Goal: Information Seeking & Learning: Learn about a topic

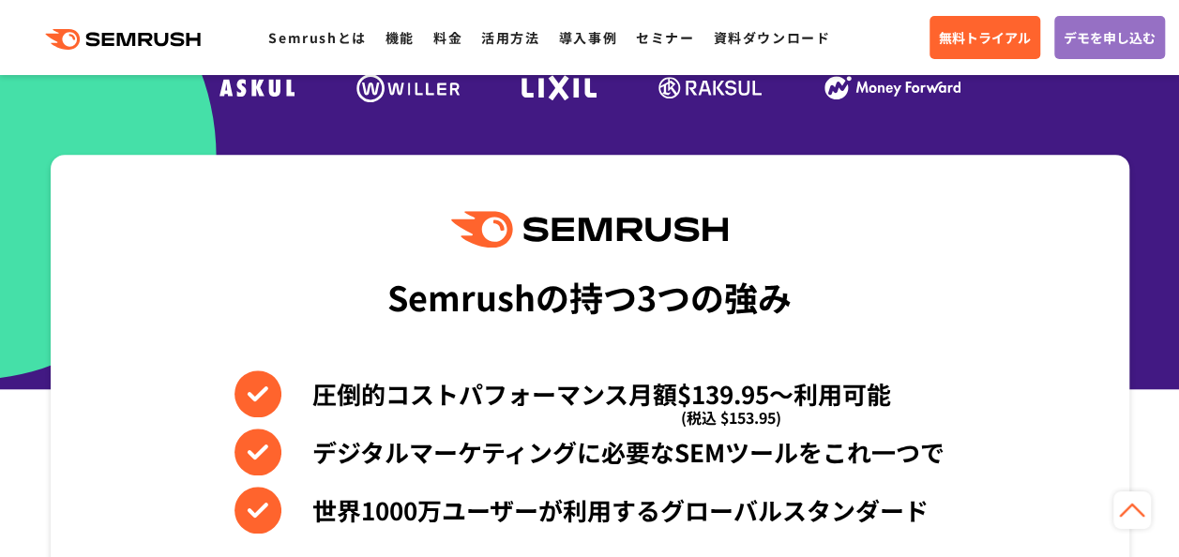
scroll to position [657, 0]
drag, startPoint x: 735, startPoint y: 392, endPoint x: 693, endPoint y: 384, distance: 42.1
click at [693, 384] on li "圧倒的コストパフォーマンス月額$139.95〜利用可能 (税込 $153.95)" at bounding box center [590, 394] width 710 height 47
copy li "139"
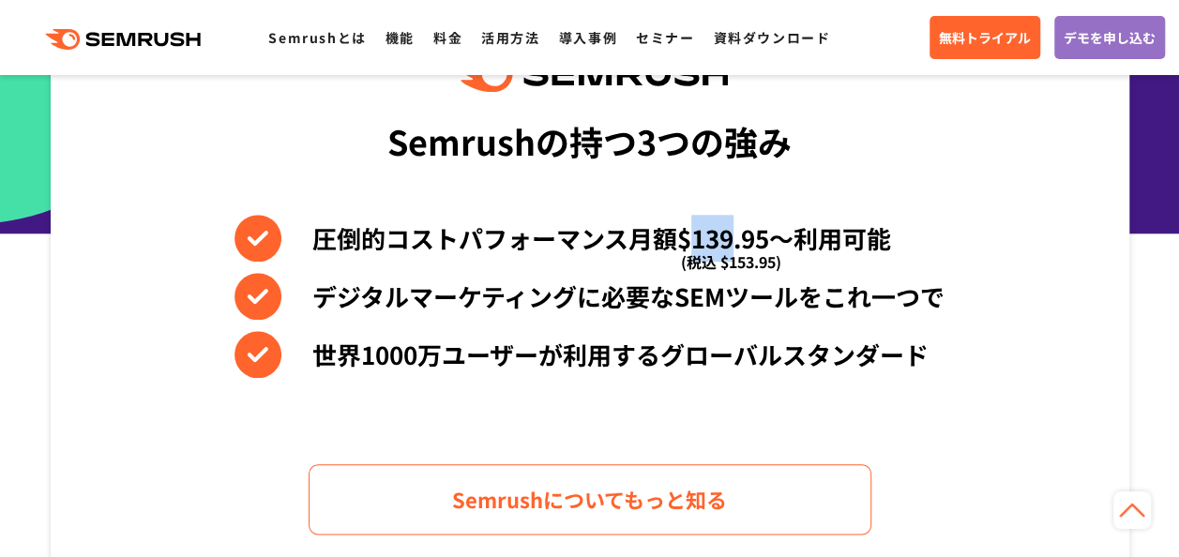
scroll to position [844, 0]
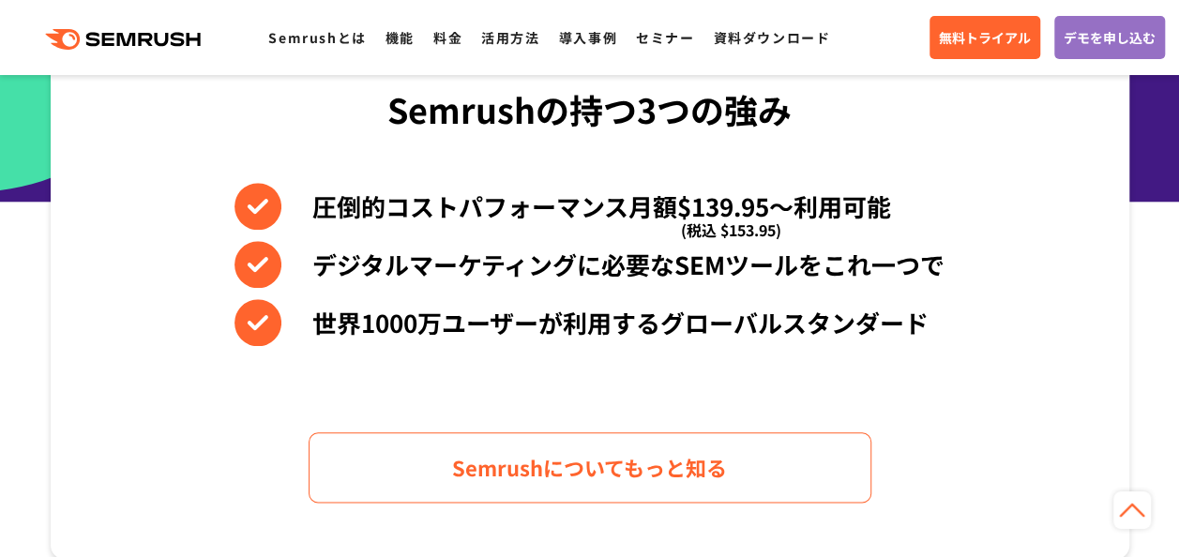
click at [987, 432] on div "Semrushの持つ3つの強み 圧倒的コストパフォーマンス月額$139.95〜利用可能 (税込 $153.95) デジタルマーケティングに必要なSEMツールを…" at bounding box center [590, 263] width 1079 height 592
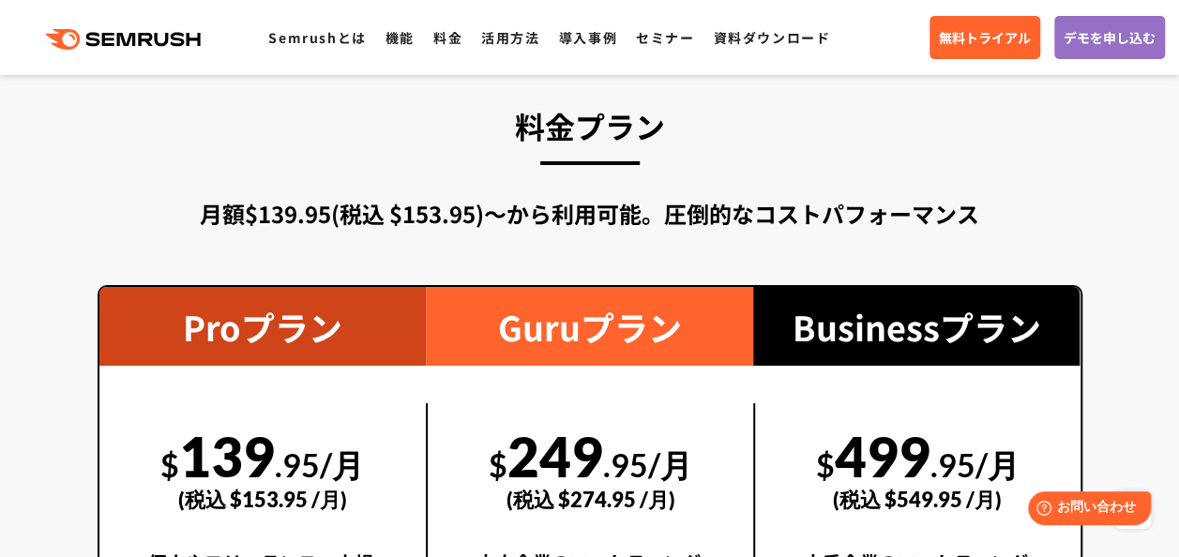
scroll to position [3002, 0]
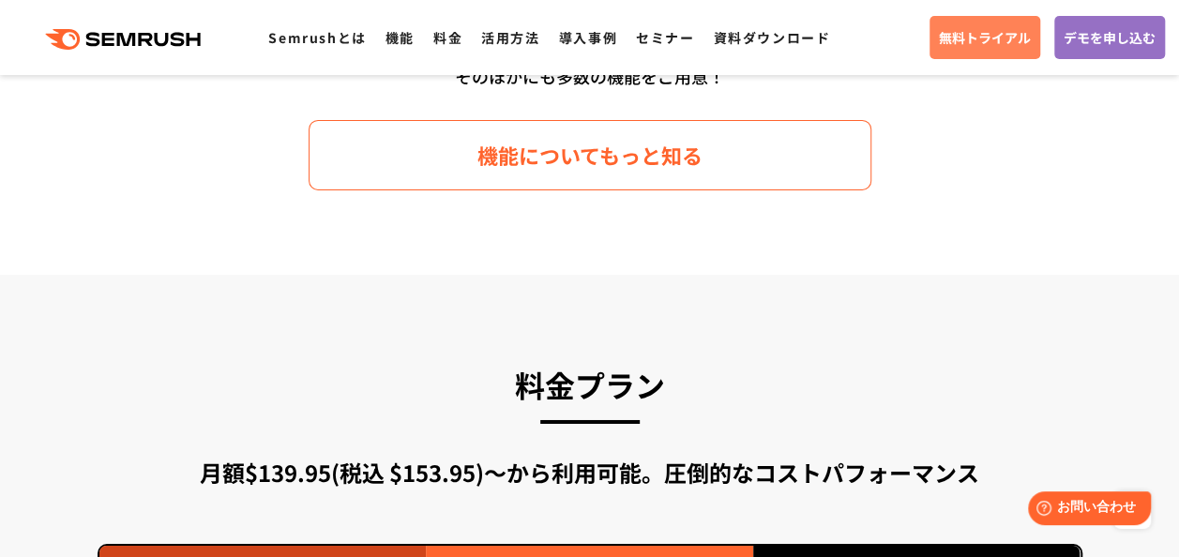
click at [980, 36] on span "無料トライアル" at bounding box center [985, 37] width 92 height 21
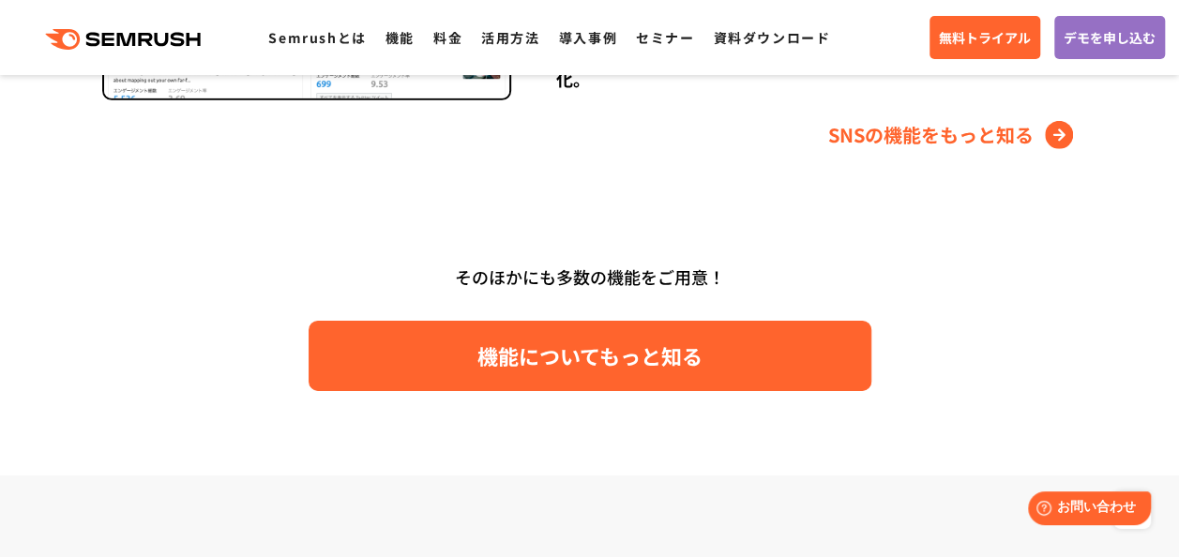
scroll to position [2721, 0]
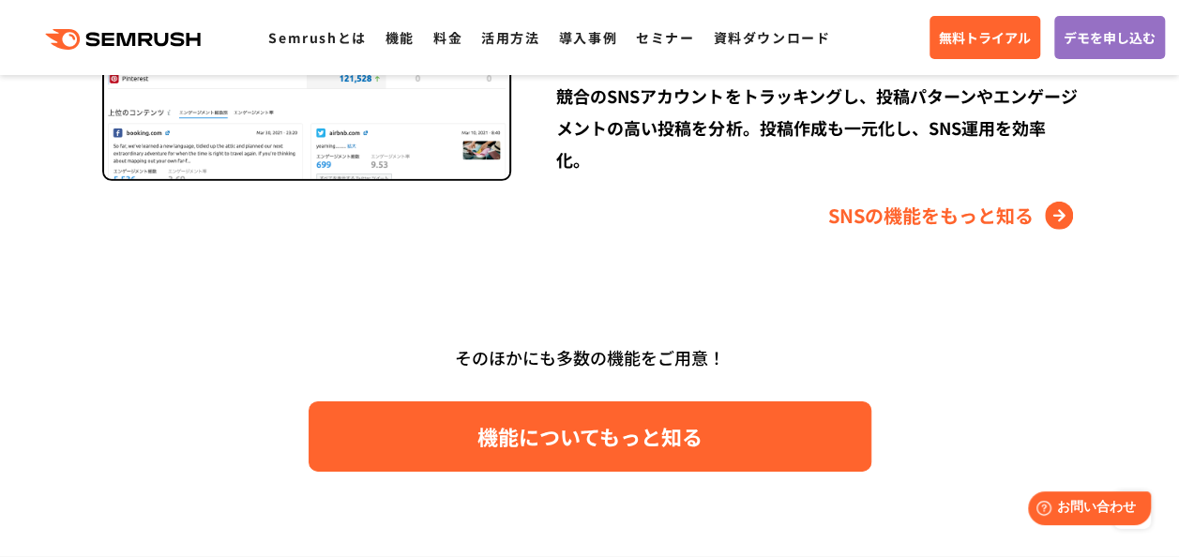
click at [497, 444] on span "機能についてもっと知る" at bounding box center [590, 436] width 225 height 33
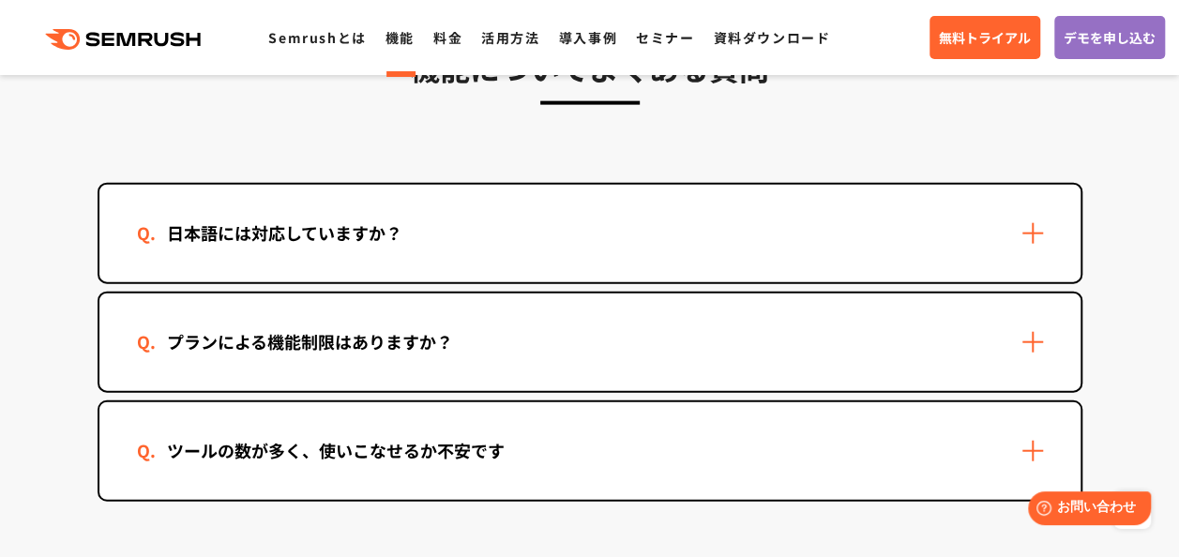
scroll to position [5629, 0]
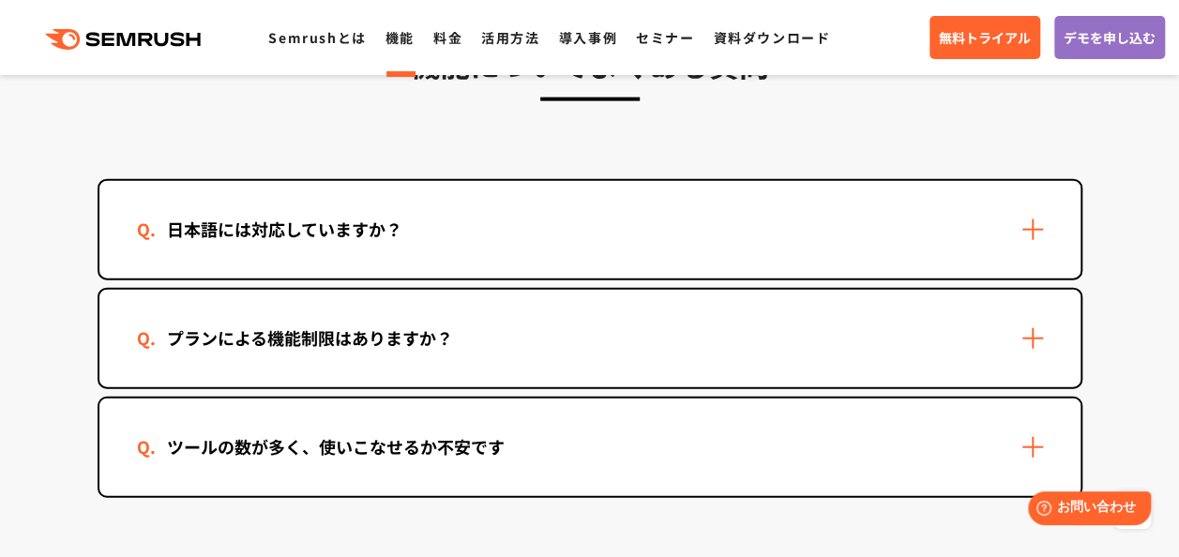
click at [1037, 233] on div "日本語には対応していますか？" at bounding box center [589, 230] width 981 height 98
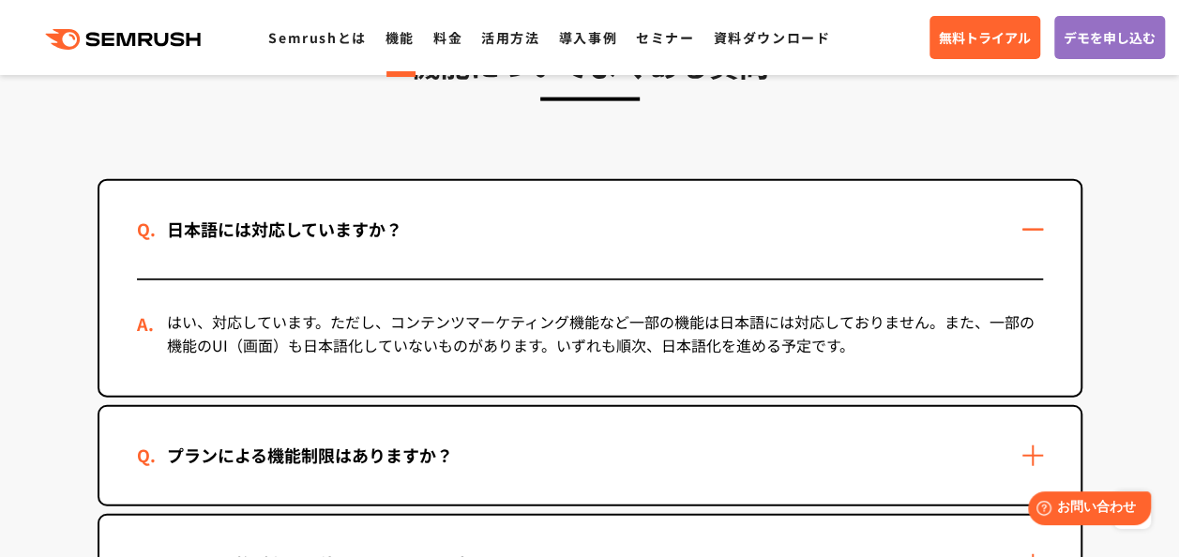
click at [1037, 233] on div "日本語には対応していますか？" at bounding box center [589, 230] width 981 height 98
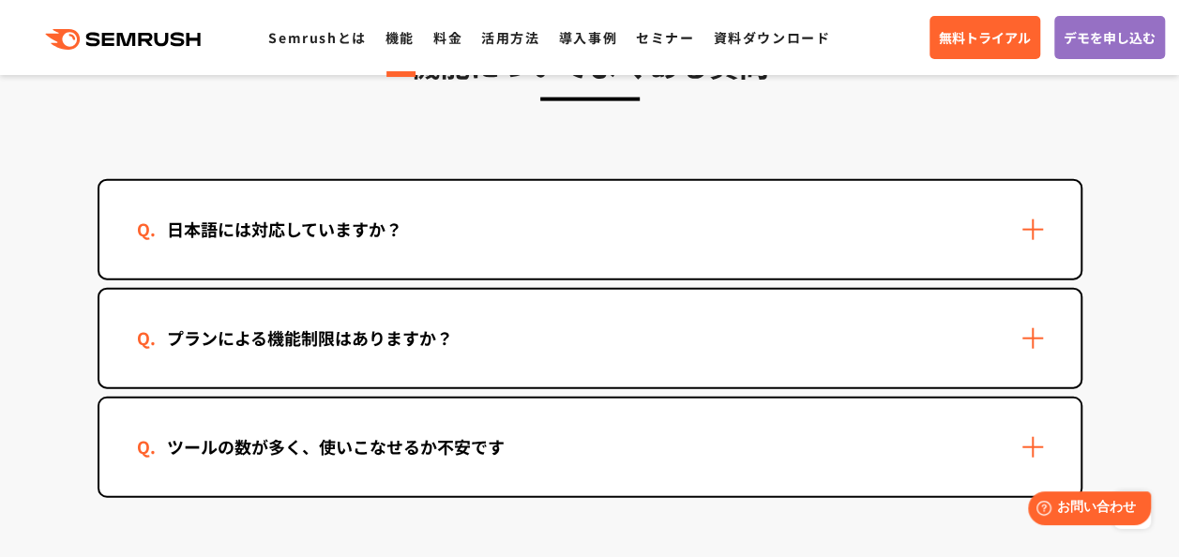
click at [1034, 344] on div "プランによる機能制限はありますか？" at bounding box center [589, 339] width 981 height 98
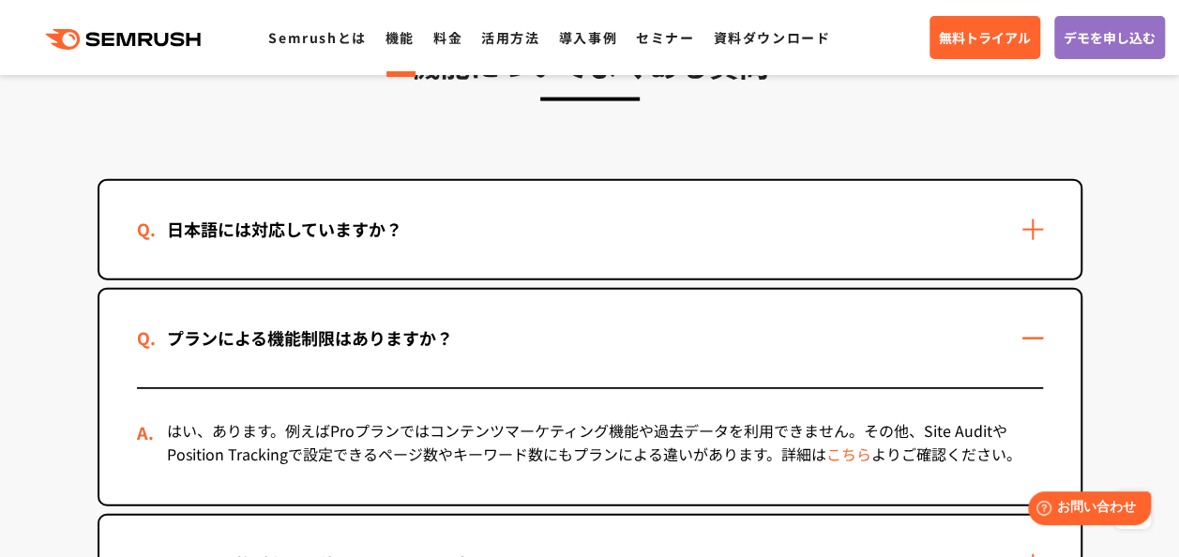
click at [1034, 344] on div "プランによる機能制限はありますか？" at bounding box center [589, 339] width 981 height 98
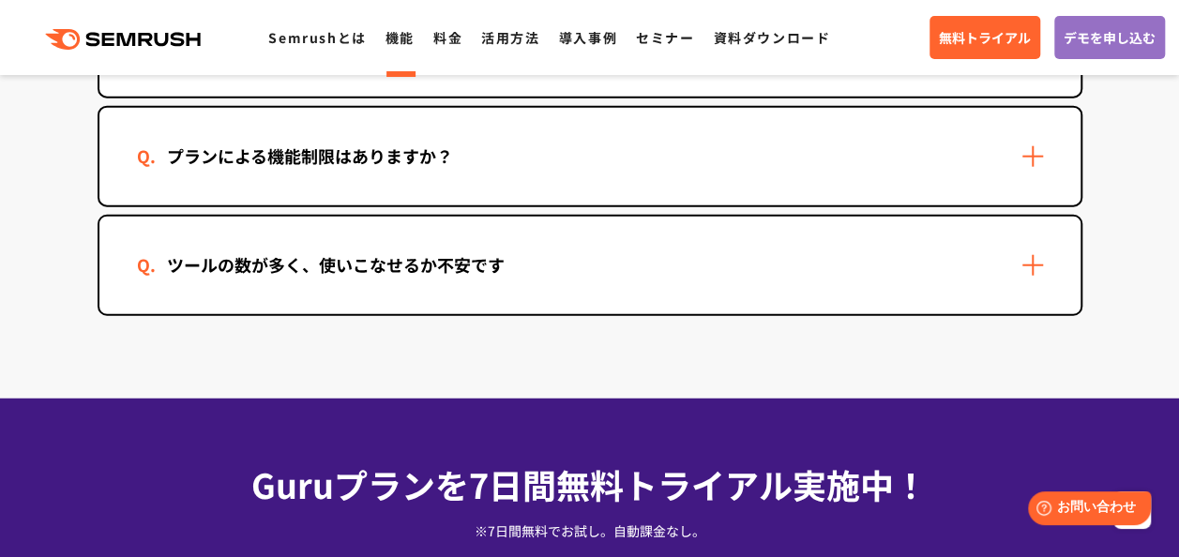
scroll to position [5817, 0]
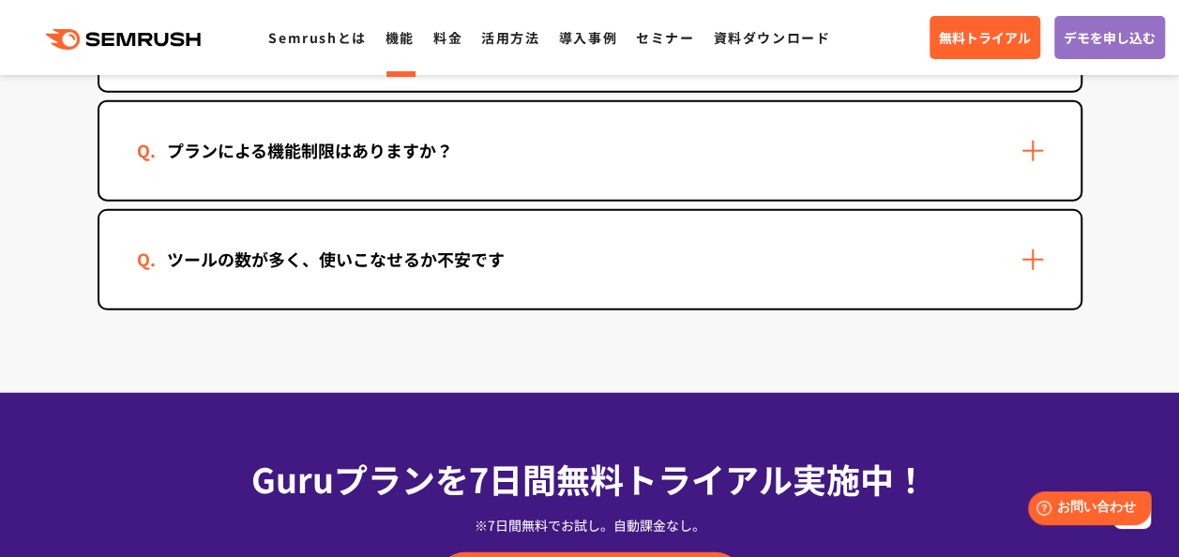
click at [1032, 253] on div "ツールの数が多く、使いこなせるか不安です" at bounding box center [589, 260] width 981 height 98
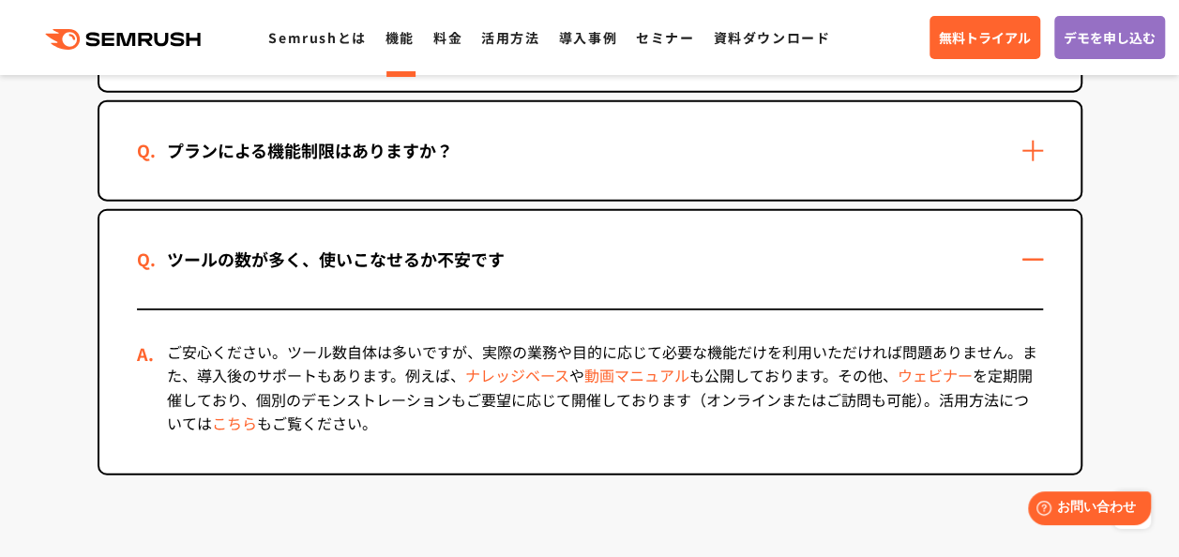
click at [1032, 257] on div "ツールの数が多く、使いこなせるか不安です" at bounding box center [589, 260] width 981 height 98
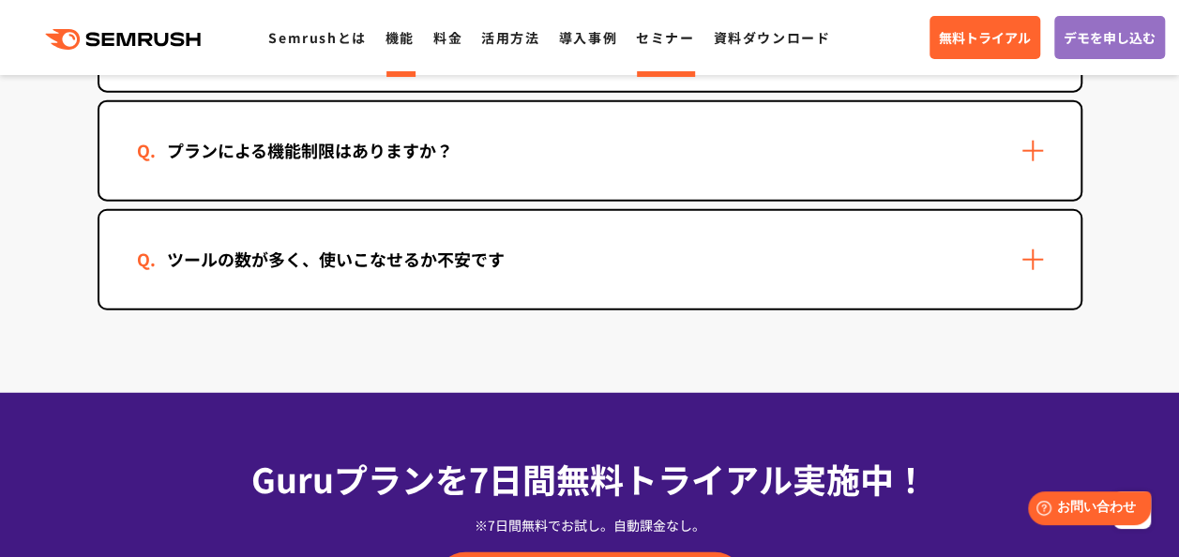
click at [666, 38] on link "セミナー" at bounding box center [665, 37] width 58 height 19
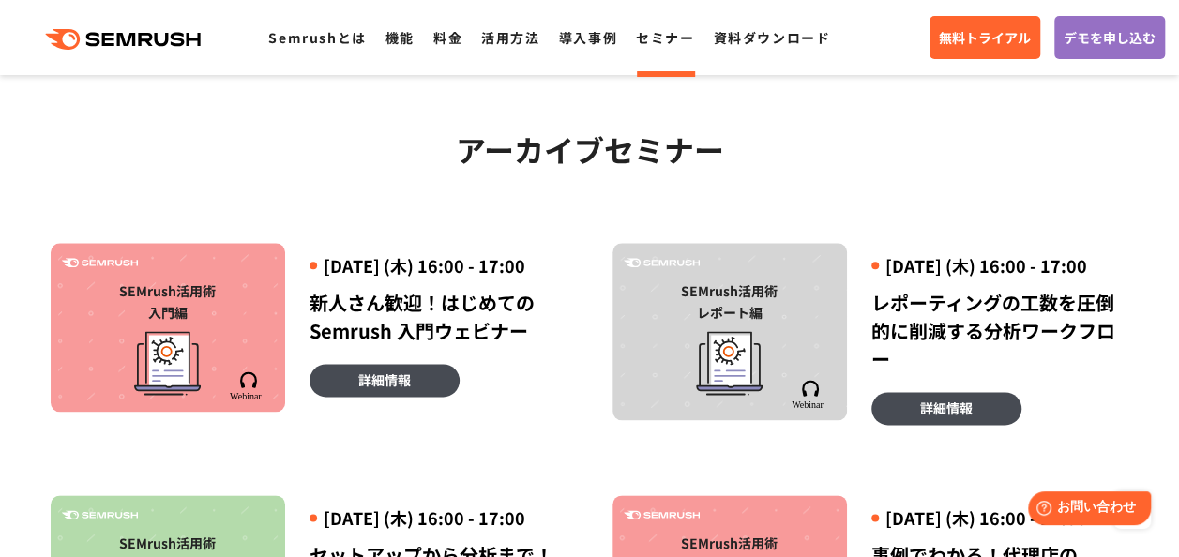
scroll to position [844, 0]
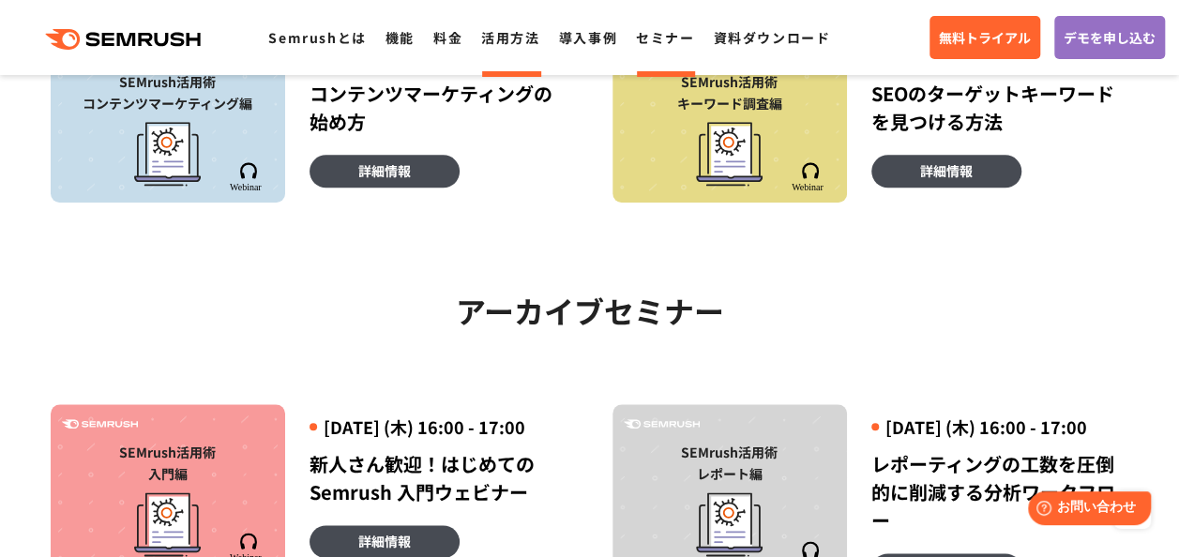
click at [505, 41] on link "活用方法" at bounding box center [510, 37] width 58 height 19
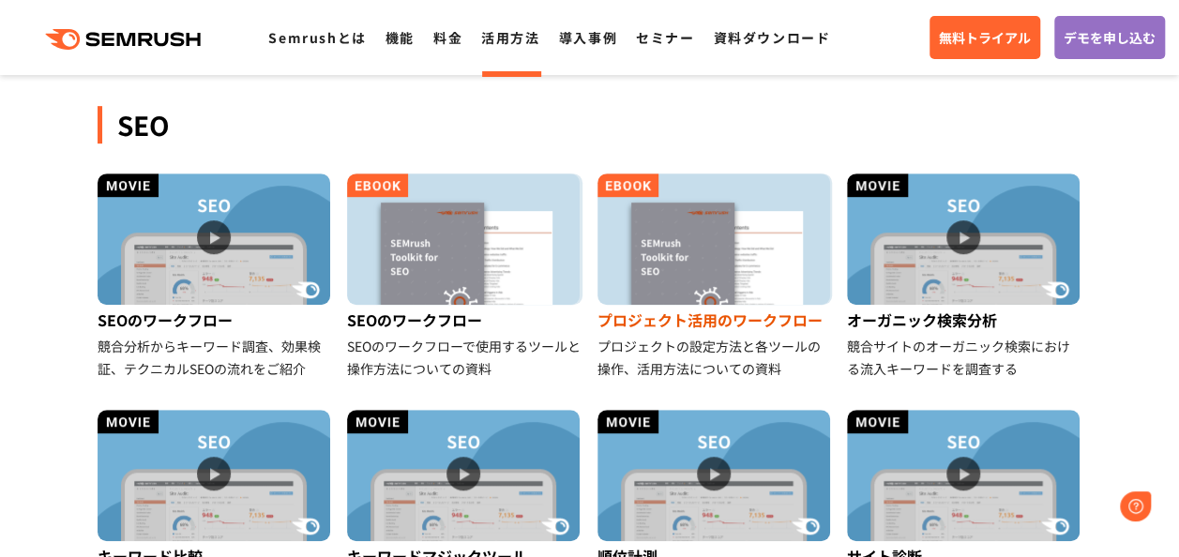
scroll to position [469, 0]
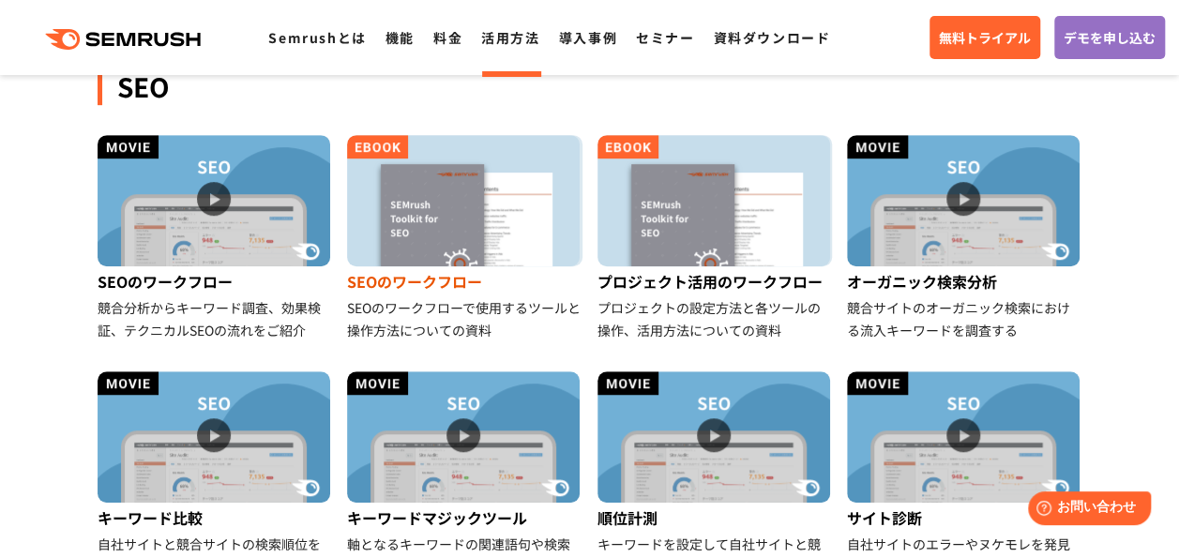
click at [505, 182] on img at bounding box center [463, 200] width 233 height 131
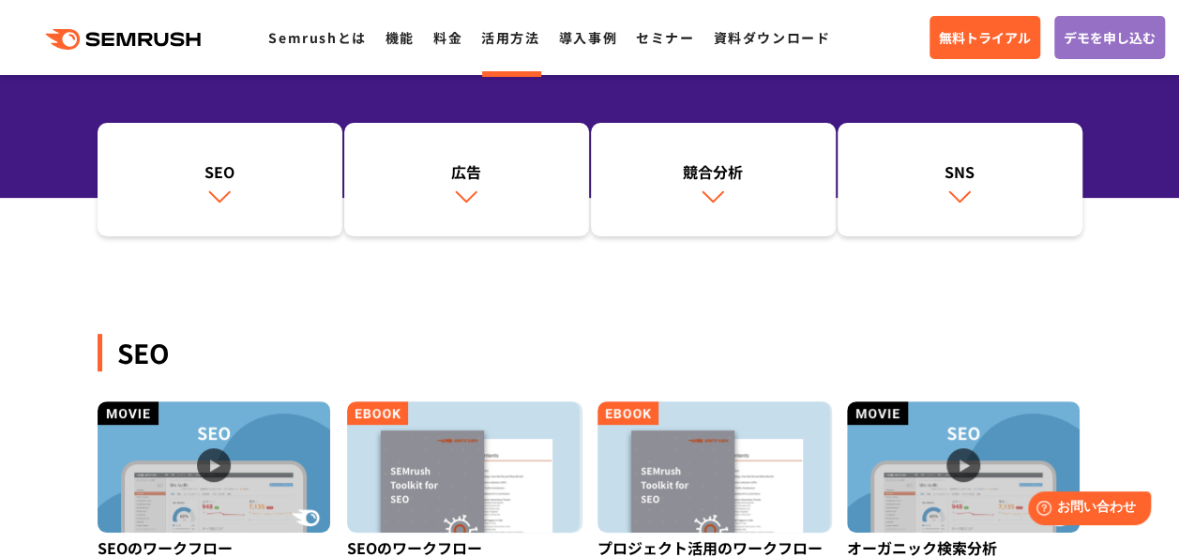
scroll to position [188, 0]
